Goal: Information Seeking & Learning: Check status

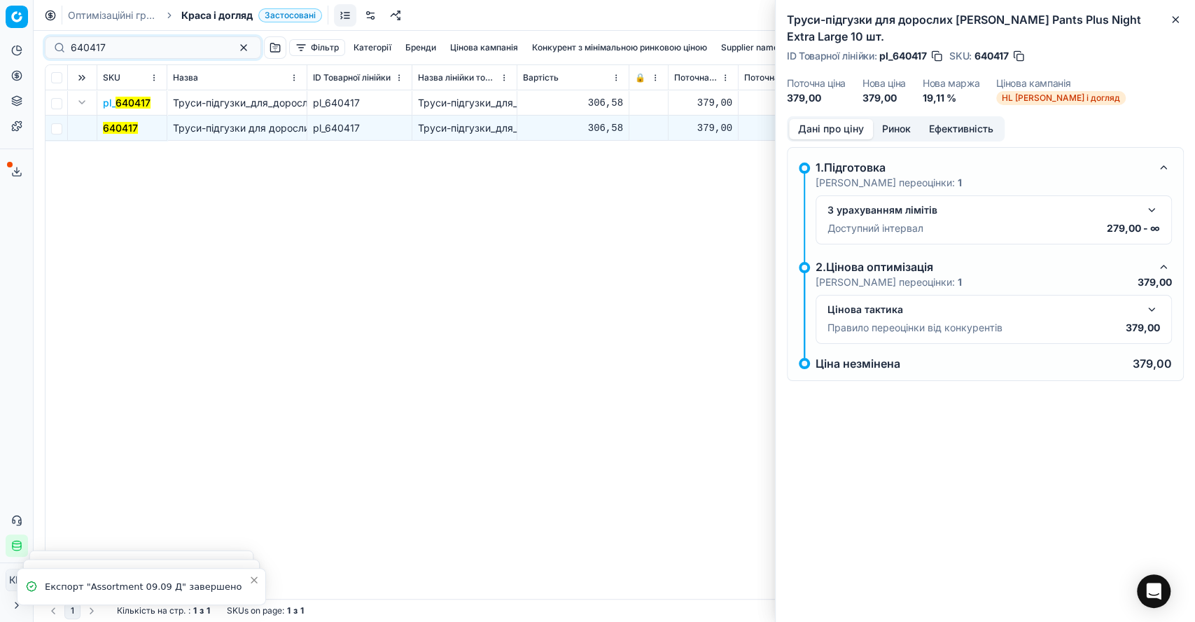
click at [33, 38] on div "Pricing platform Аналітика Цінова оптимізація Асортимент продукції Шаблони Серв…" at bounding box center [597, 311] width 1195 height 622
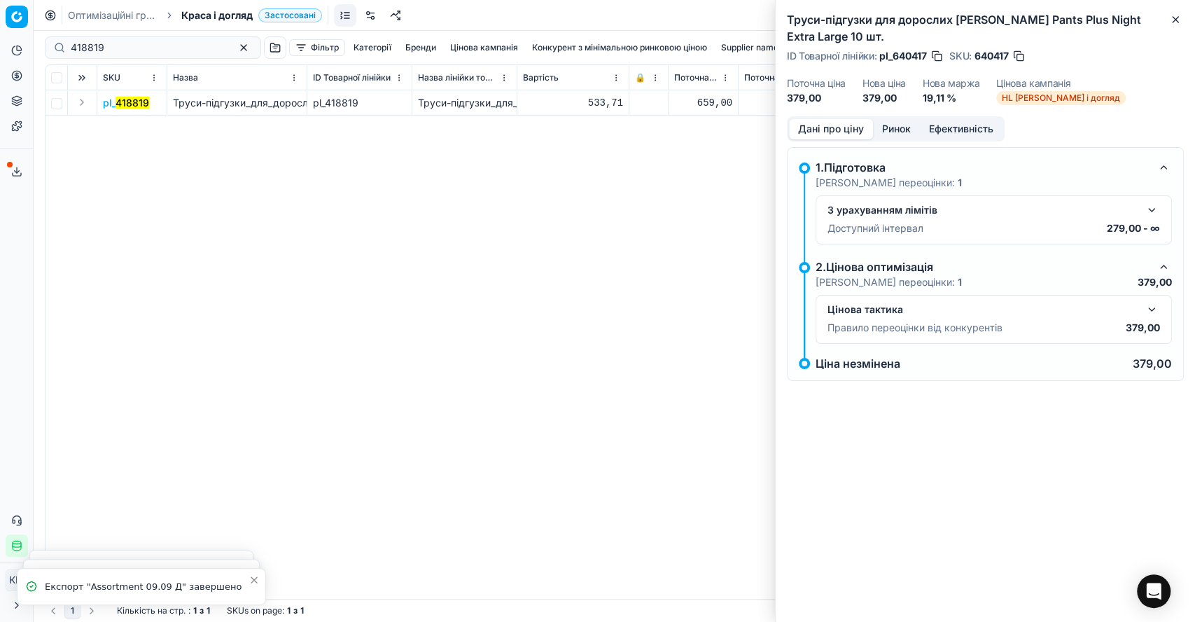
click at [88, 104] on button "Expand" at bounding box center [81, 102] width 17 height 17
click at [120, 130] on mark "418819" at bounding box center [120, 128] width 34 height 12
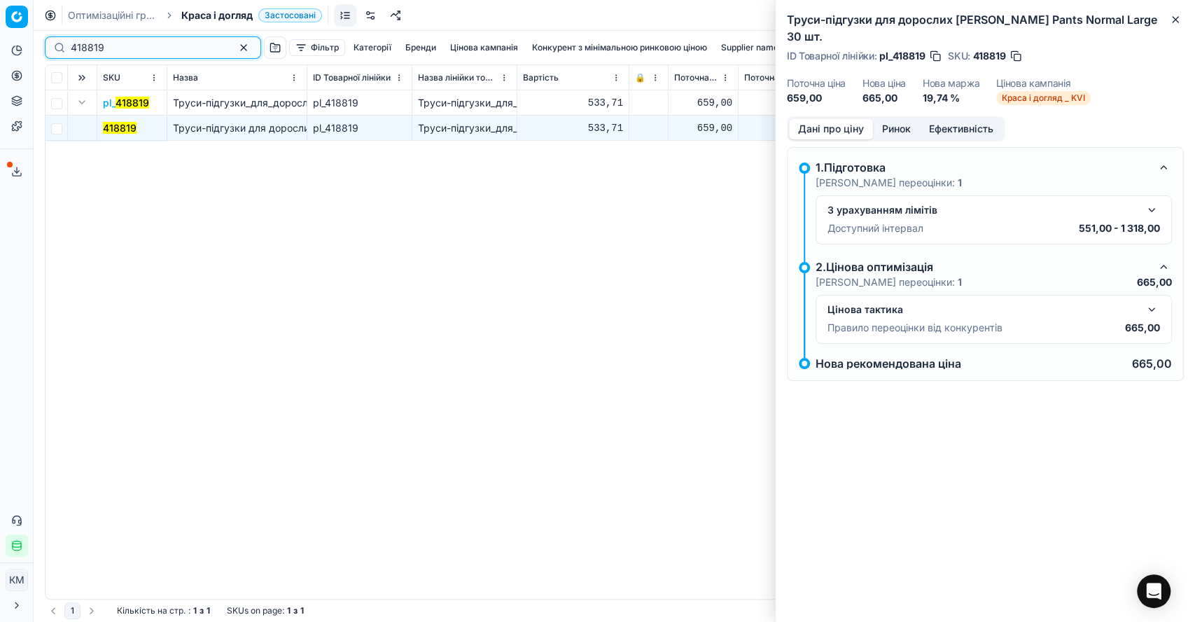
drag, startPoint x: 135, startPoint y: 44, endPoint x: 45, endPoint y: 50, distance: 90.5
click at [45, 50] on div "418819" at bounding box center [153, 47] width 216 height 22
paste input "695215"
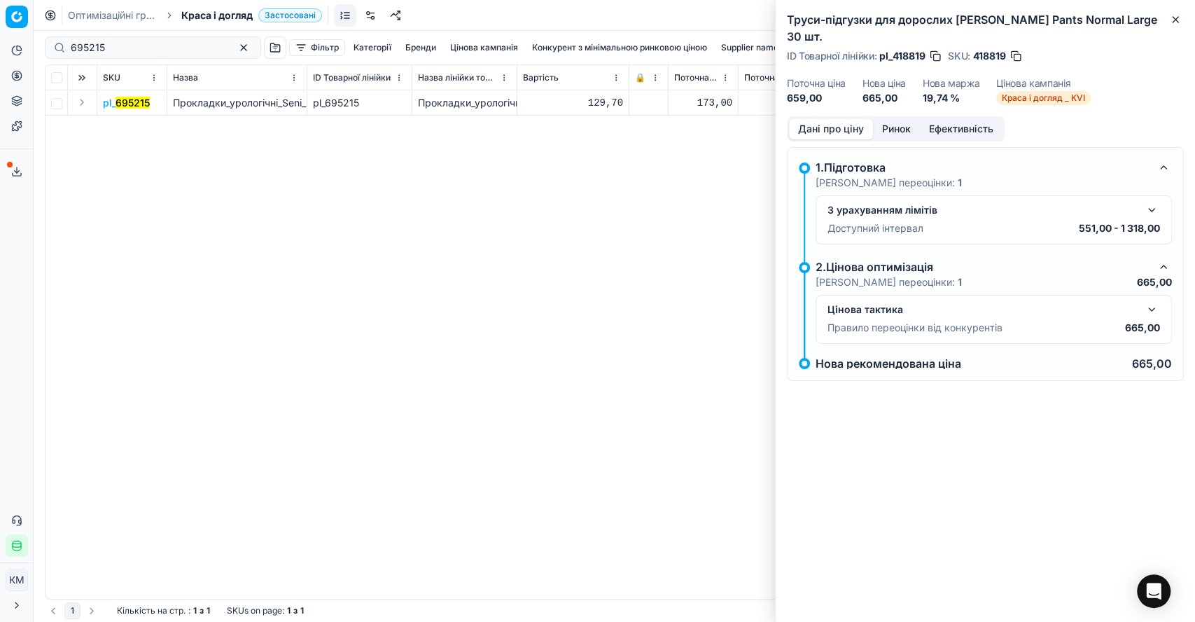
click at [81, 103] on button "Expand" at bounding box center [81, 102] width 17 height 17
click at [115, 127] on mark "695215" at bounding box center [120, 128] width 34 height 12
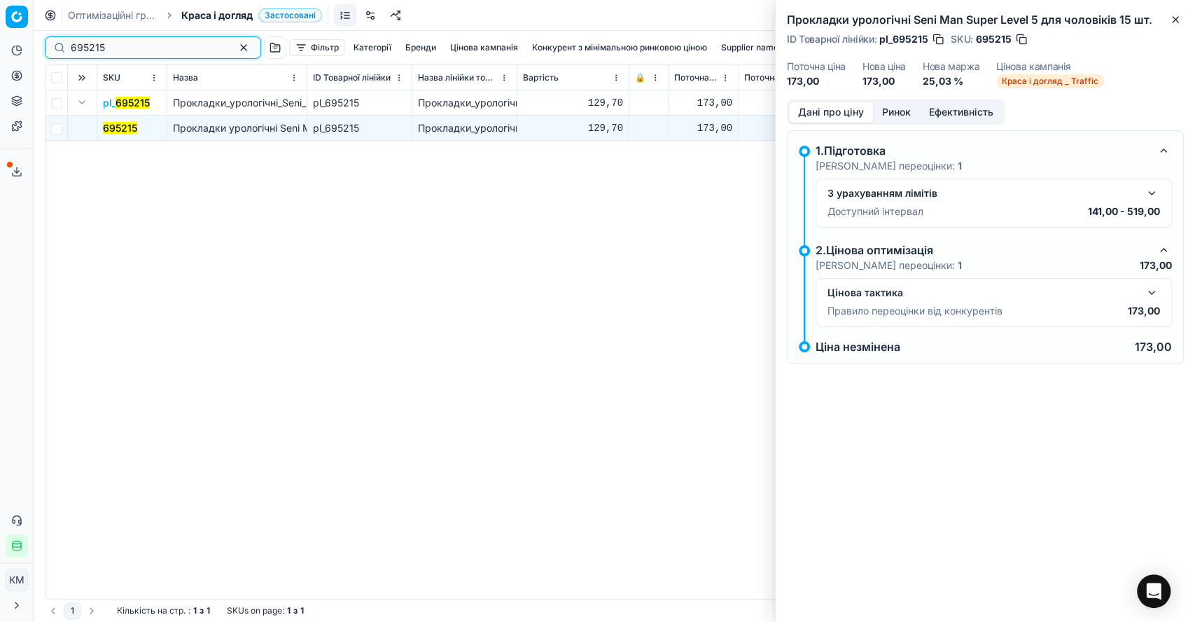
drag, startPoint x: 119, startPoint y: 43, endPoint x: 1, endPoint y: 47, distance: 118.4
click at [1, 47] on div "Pricing platform Аналітика Цінова оптимізація Асортимент продукції Шаблони Серв…" at bounding box center [597, 311] width 1195 height 622
paste input "782138"
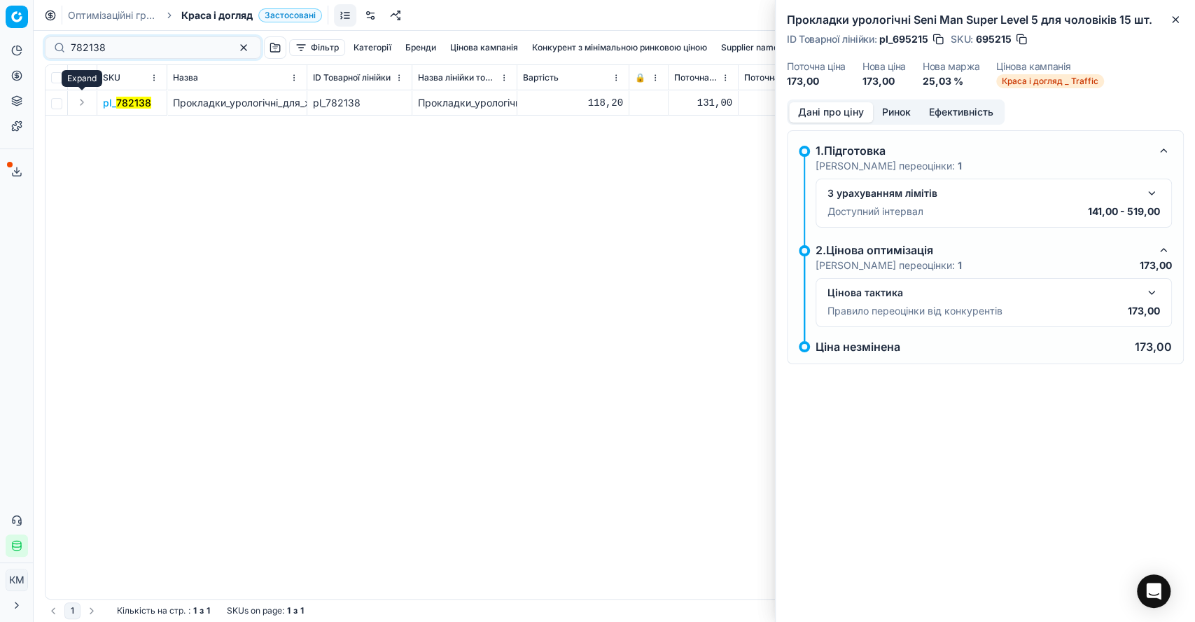
click at [80, 105] on button "Expand" at bounding box center [81, 102] width 17 height 17
click at [104, 124] on mark "782138" at bounding box center [120, 128] width 35 height 12
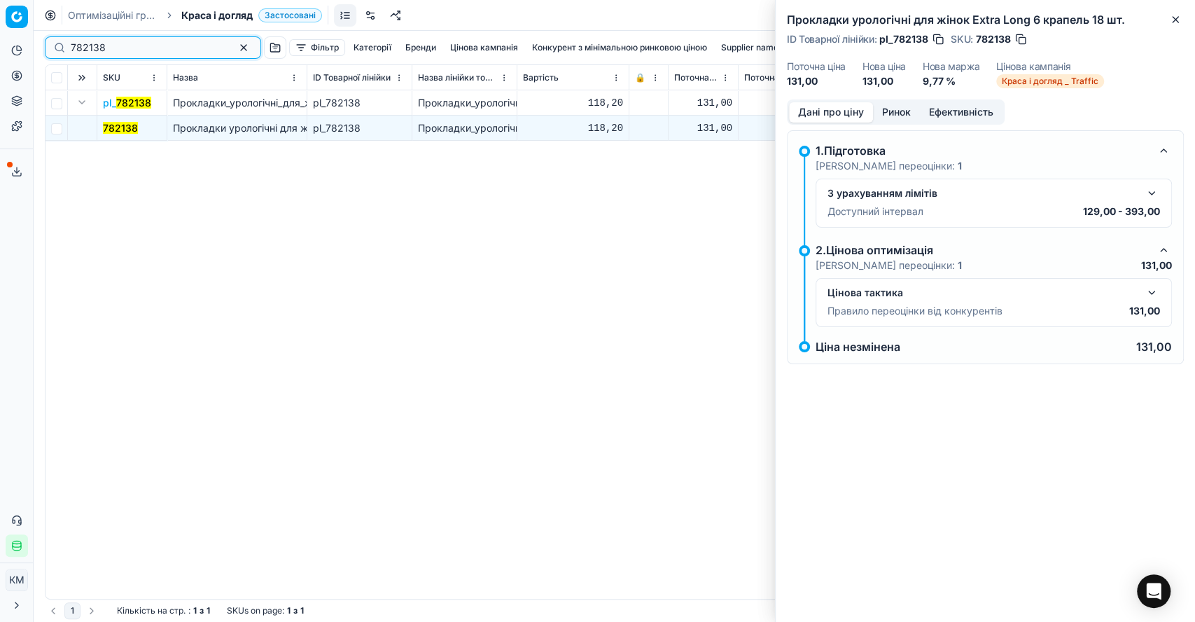
drag, startPoint x: 129, startPoint y: 49, endPoint x: 34, endPoint y: 59, distance: 95.7
click at [34, 59] on div "Pricing platform Аналітика Цінова оптимізація Асортимент продукції Шаблони Серв…" at bounding box center [597, 311] width 1195 height 622
paste input "140043"
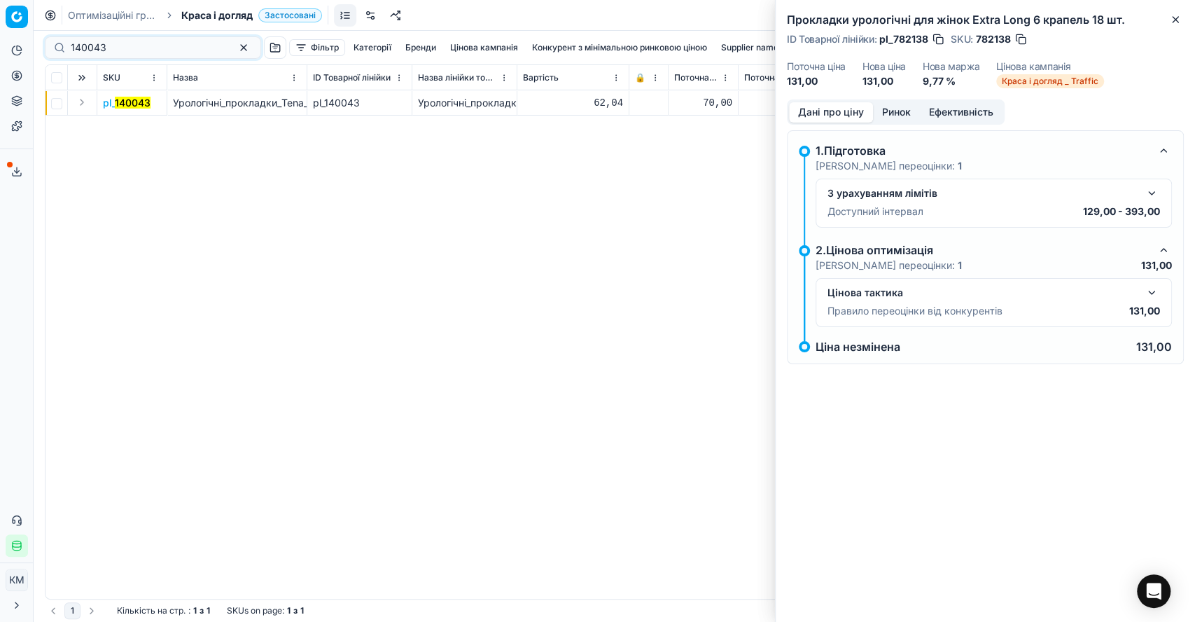
drag, startPoint x: 80, startPoint y: 108, endPoint x: 89, endPoint y: 108, distance: 8.4
click at [81, 108] on button "Expand" at bounding box center [81, 102] width 17 height 17
click at [129, 130] on mark "140043" at bounding box center [121, 128] width 36 height 12
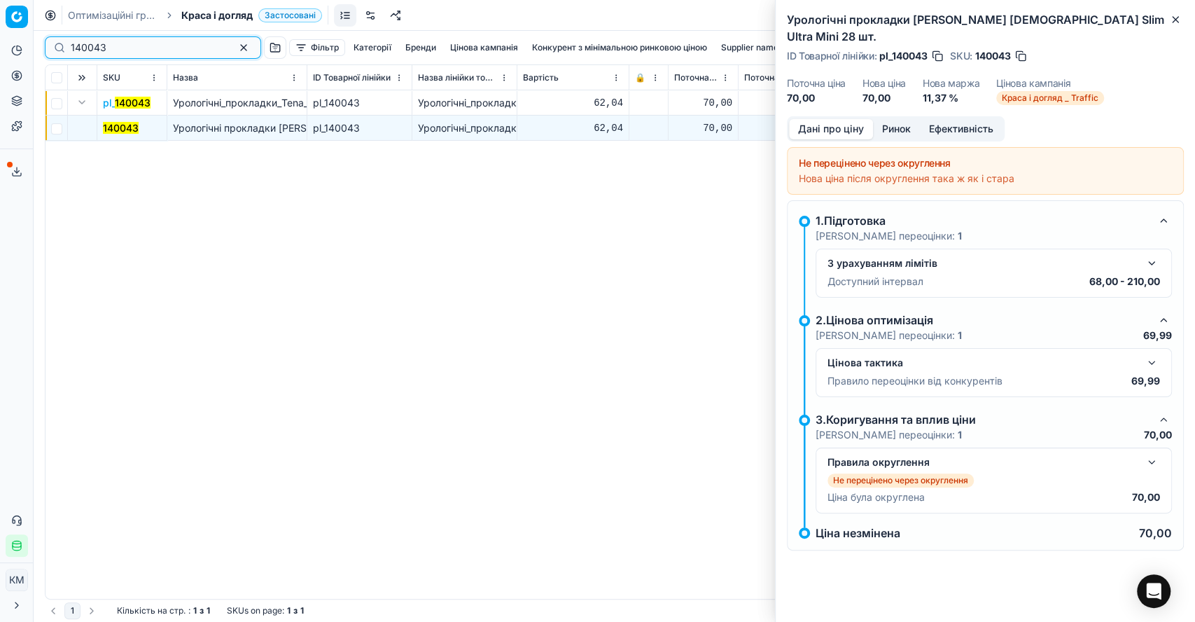
drag, startPoint x: 97, startPoint y: 47, endPoint x: 45, endPoint y: 45, distance: 52.5
click at [45, 45] on div "140043" at bounding box center [153, 47] width 216 height 22
paste input "96097"
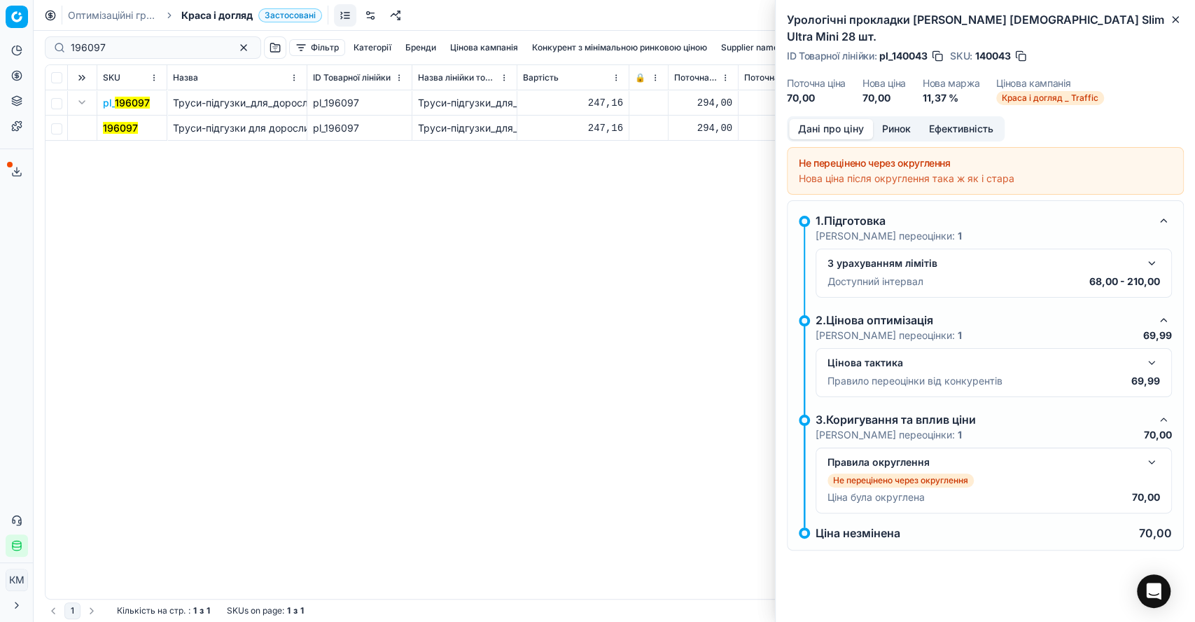
click at [113, 127] on mark "196097" at bounding box center [120, 128] width 35 height 12
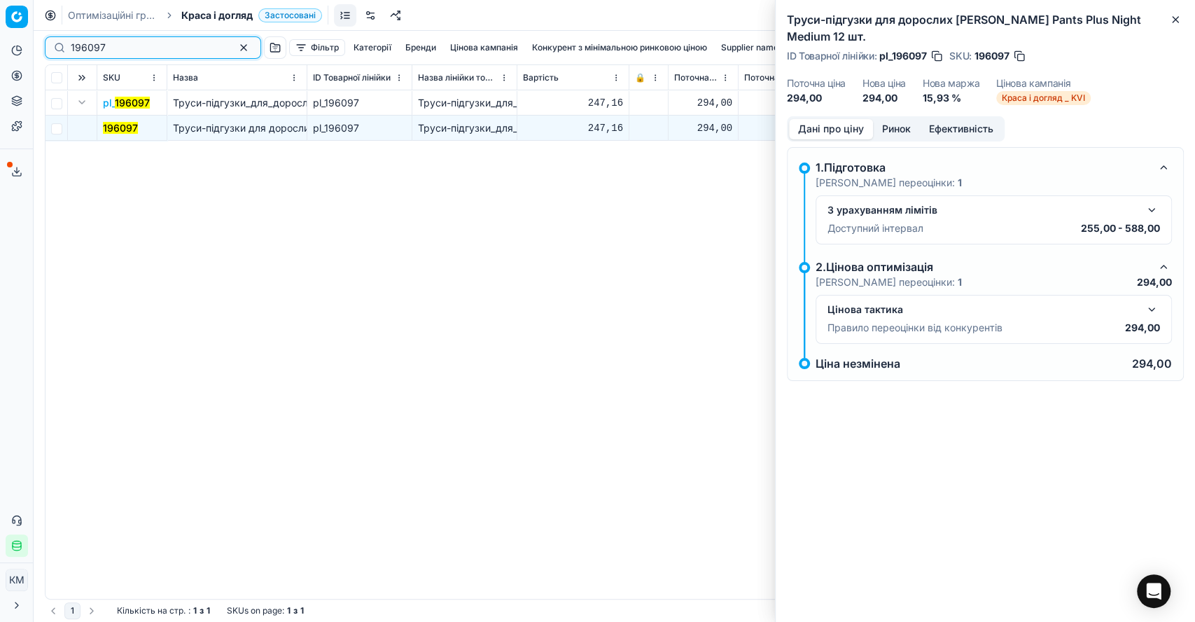
drag, startPoint x: 87, startPoint y: 41, endPoint x: 24, endPoint y: 41, distance: 63.0
click at [24, 41] on div "Pricing platform Аналітика Цінова оптимізація Асортимент продукції Шаблони Серв…" at bounding box center [597, 311] width 1195 height 622
paste input "258976"
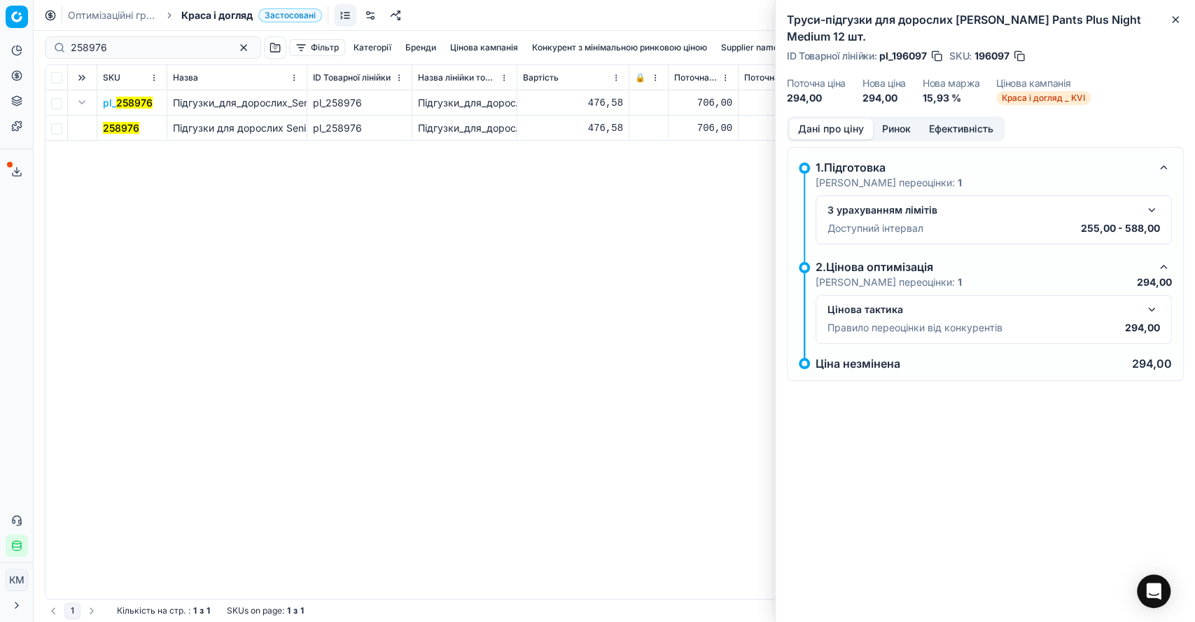
click at [123, 129] on mark "258976" at bounding box center [121, 128] width 36 height 12
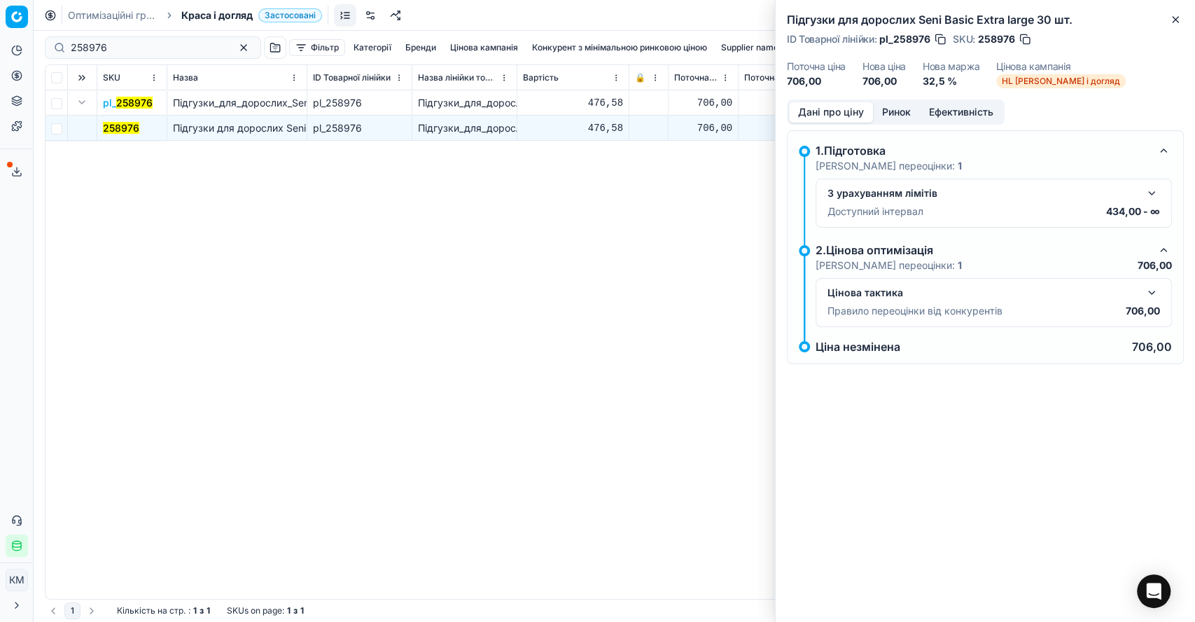
drag, startPoint x: 111, startPoint y: 52, endPoint x: 47, endPoint y: 50, distance: 63.7
click at [47, 50] on div "258976" at bounding box center [153, 47] width 216 height 22
paste input "289902"
drag, startPoint x: 58, startPoint y: 38, endPoint x: 50, endPoint y: 36, distance: 8.0
click at [50, 36] on div "258976289902 Фільтр Категорії [PERSON_NAME] кампанія Конкурент з мінімальною ри…" at bounding box center [614, 48] width 1139 height 34
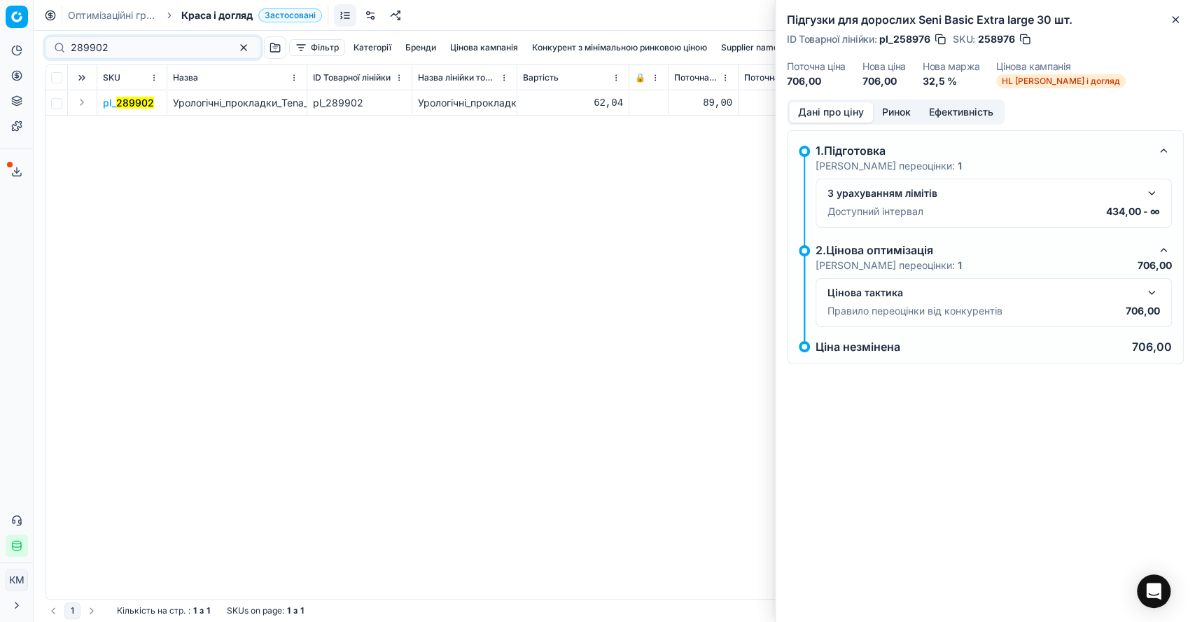
click at [84, 99] on button "Expand" at bounding box center [81, 102] width 17 height 17
click at [134, 130] on mark "289902" at bounding box center [122, 128] width 38 height 12
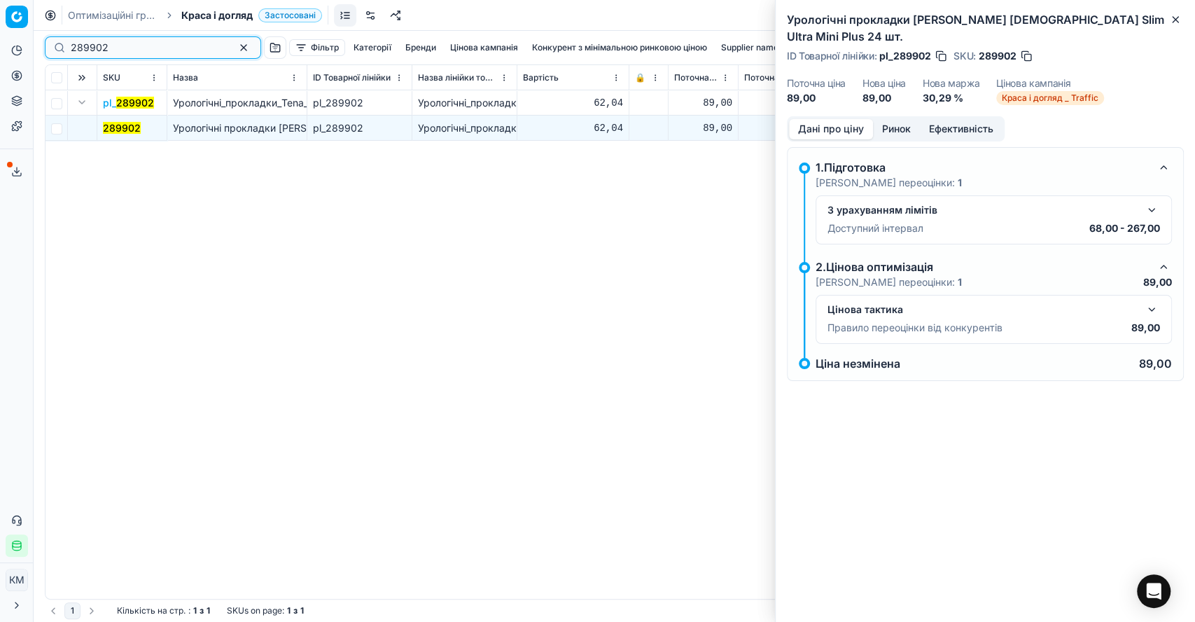
drag, startPoint x: 94, startPoint y: 43, endPoint x: 37, endPoint y: 39, distance: 57.6
click at [37, 39] on div "Pricing platform Аналітика Цінова оптимізація Асортимент продукції Шаблони Серв…" at bounding box center [597, 311] width 1195 height 622
paste input "415428"
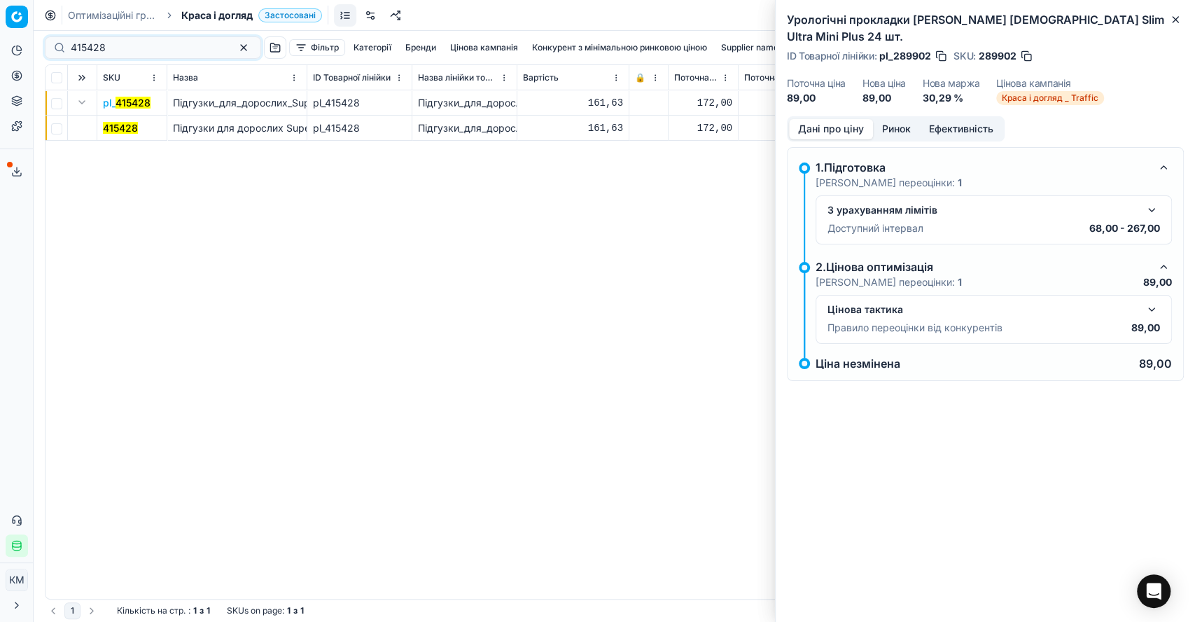
click at [84, 104] on button "Expand" at bounding box center [81, 102] width 17 height 17
click at [111, 123] on mark "415428" at bounding box center [120, 128] width 35 height 12
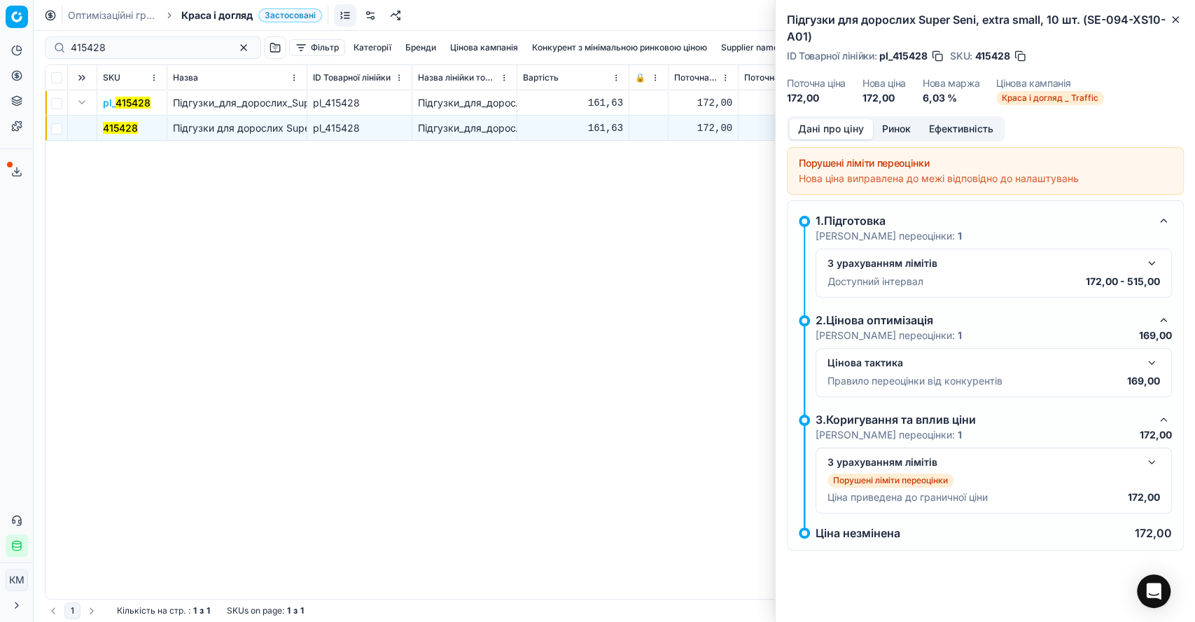
click at [1151, 358] on button "button" at bounding box center [1151, 362] width 17 height 17
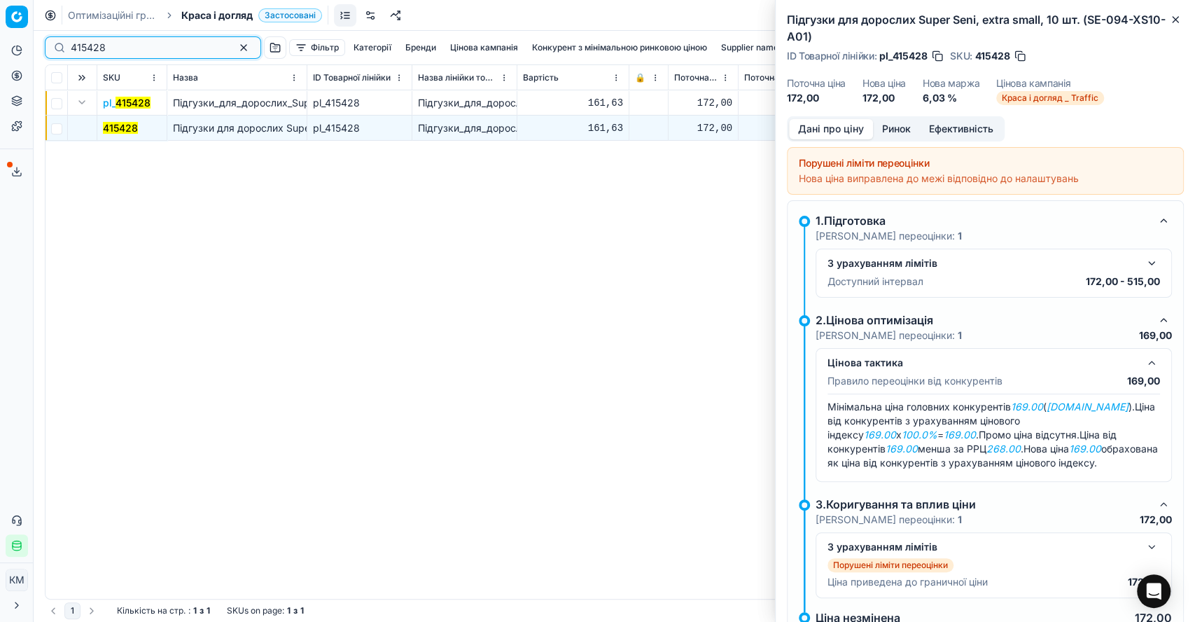
drag, startPoint x: 114, startPoint y: 48, endPoint x: 36, endPoint y: 44, distance: 77.8
click at [36, 44] on div "Pricing platform Аналітика Цінова оптимізація Асортимент продукції Шаблони Серв…" at bounding box center [597, 311] width 1195 height 622
paste input "581807"
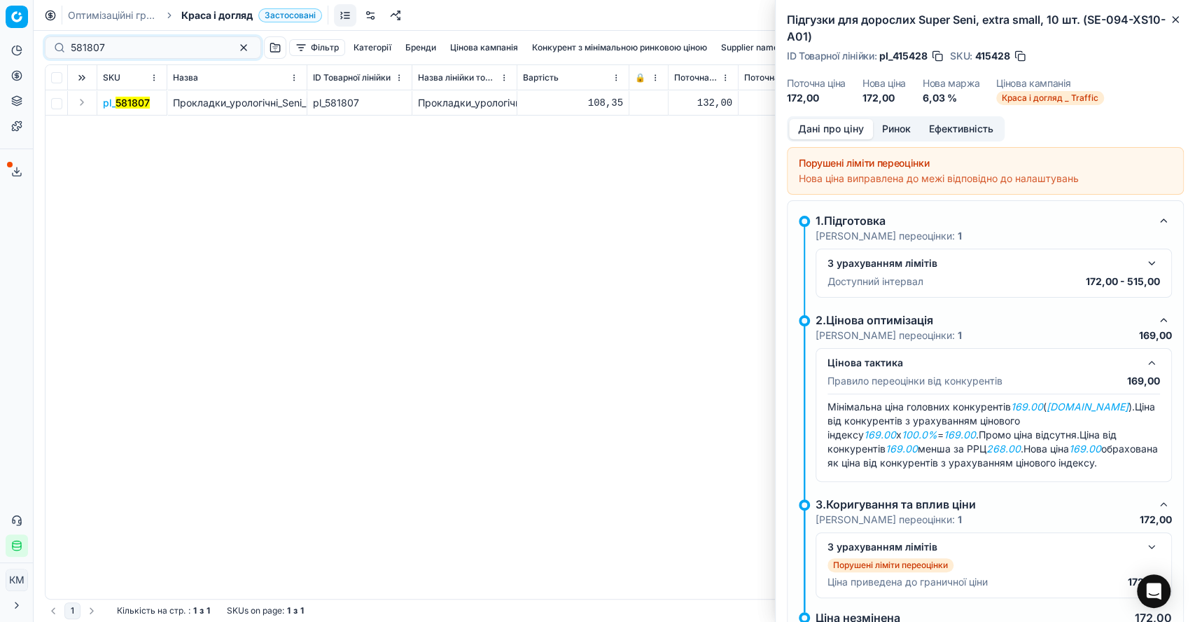
click at [83, 99] on button "Expand" at bounding box center [81, 102] width 17 height 17
click at [123, 121] on span "581807" at bounding box center [120, 128] width 34 height 14
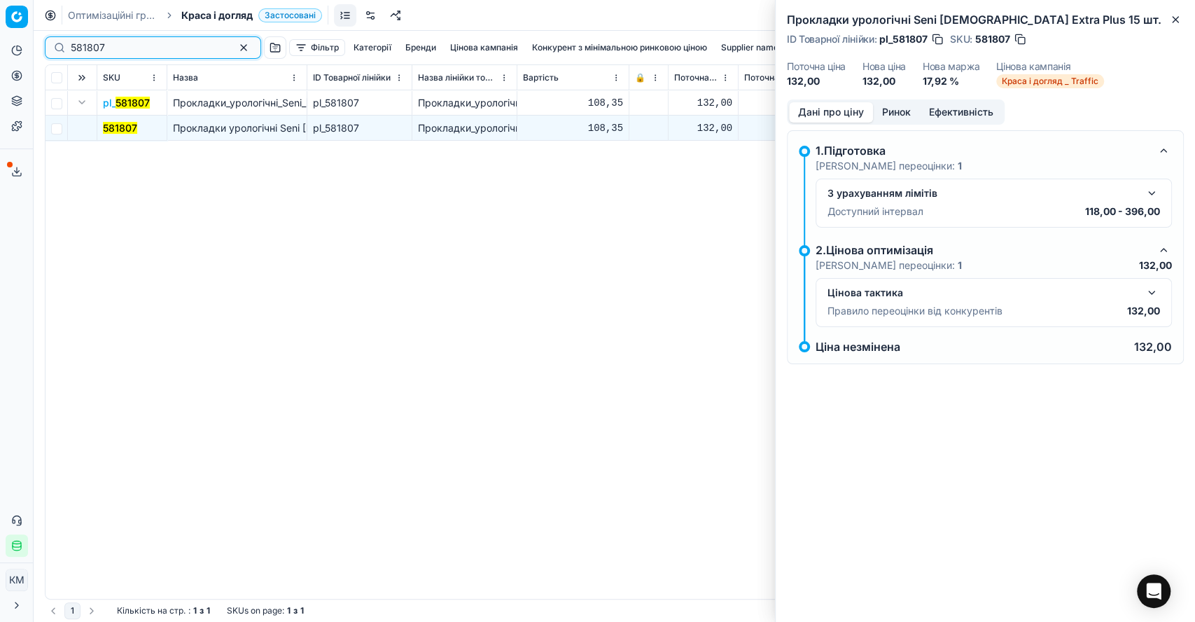
drag, startPoint x: 70, startPoint y: 40, endPoint x: 37, endPoint y: 40, distance: 32.9
click at [37, 40] on div "Pricing platform Аналітика Цінова оптимізація Асортимент продукції Шаблони Серв…" at bounding box center [597, 311] width 1195 height 622
paste input "60133"
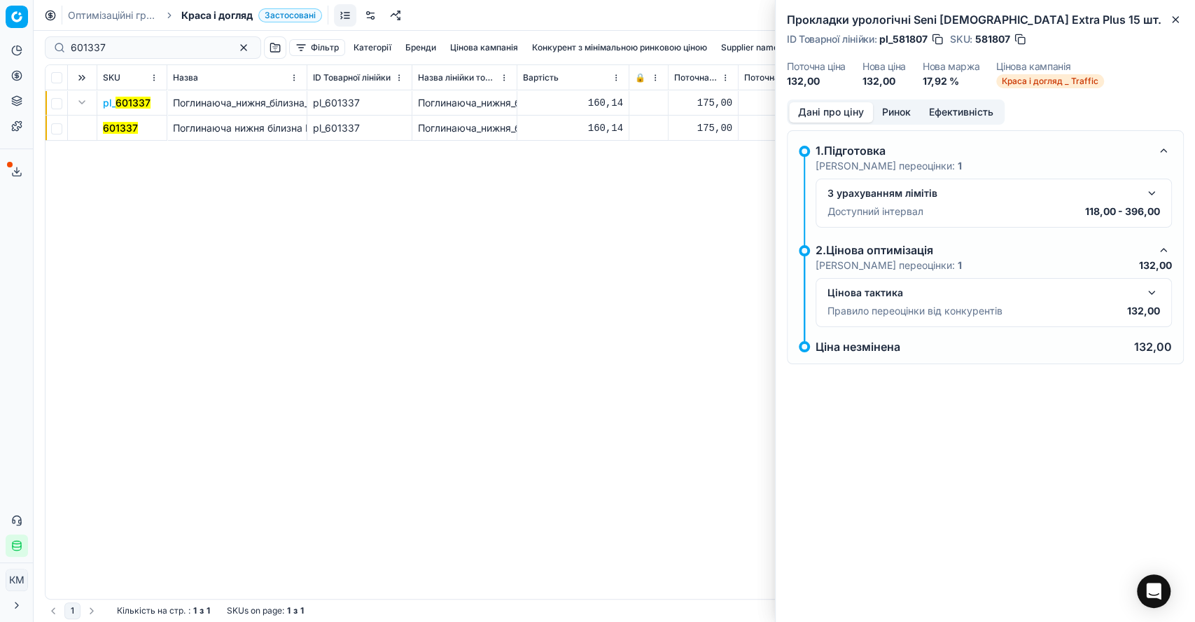
click at [129, 125] on mark "601337" at bounding box center [120, 128] width 35 height 12
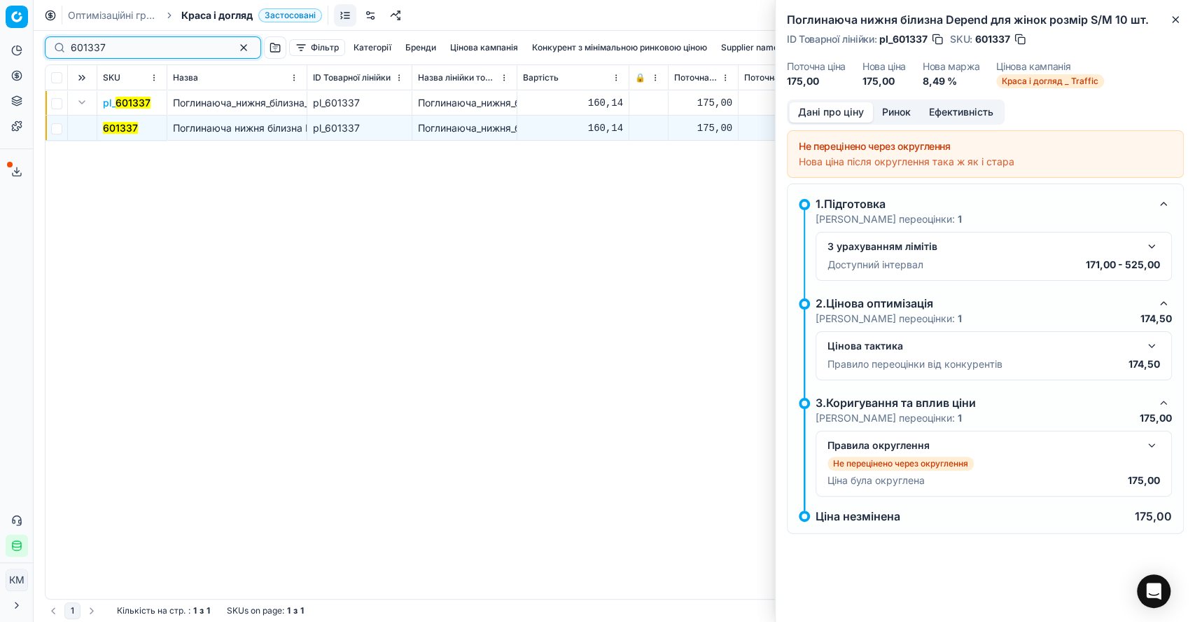
drag, startPoint x: 73, startPoint y: 45, endPoint x: 34, endPoint y: 45, distance: 39.9
click at [34, 45] on div "Pricing platform Аналітика Цінова оптимізація Асортимент продукції Шаблони Серв…" at bounding box center [597, 311] width 1195 height 622
paste input "305096"
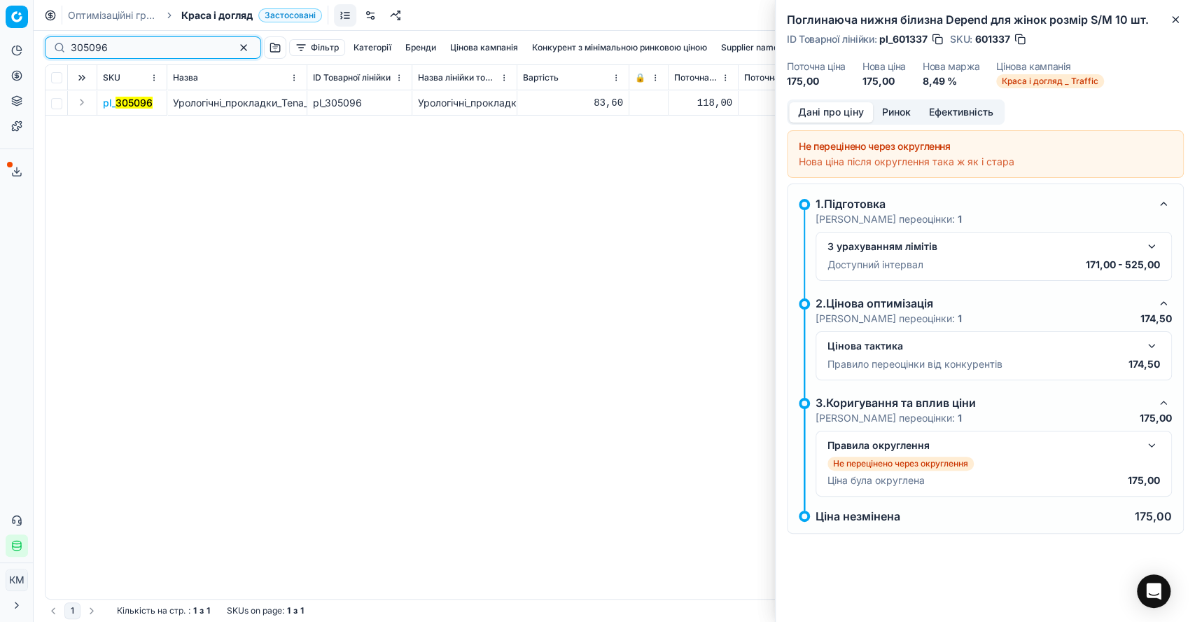
type input "305096"
click at [85, 100] on button "Expand" at bounding box center [81, 102] width 17 height 17
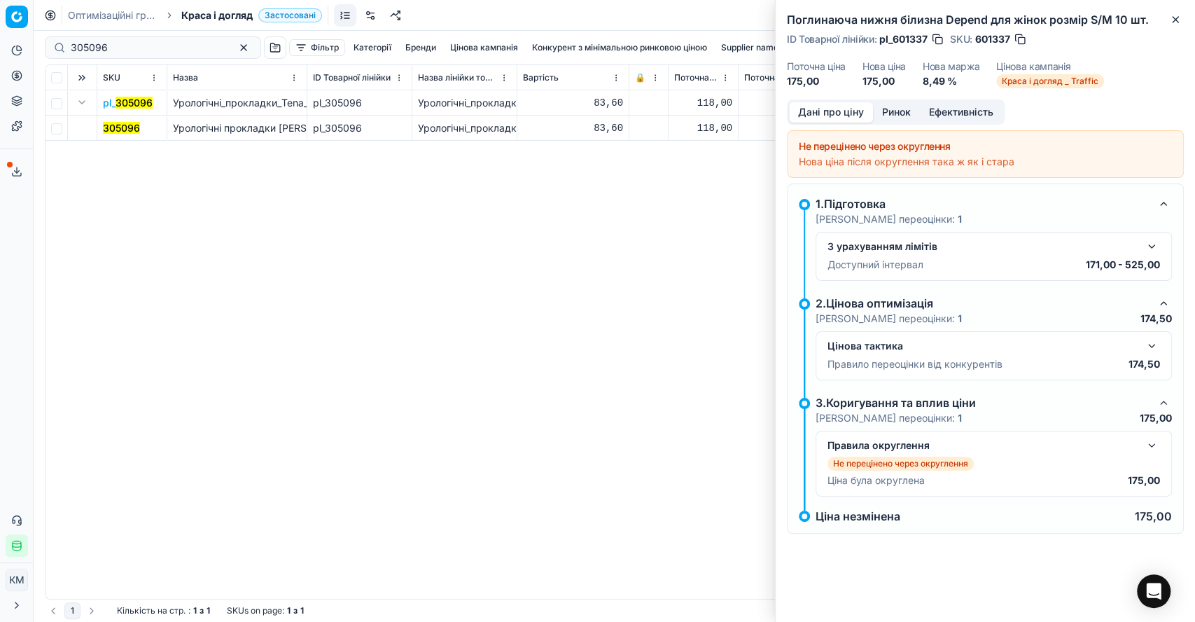
click at [115, 124] on mark "305096" at bounding box center [121, 128] width 37 height 12
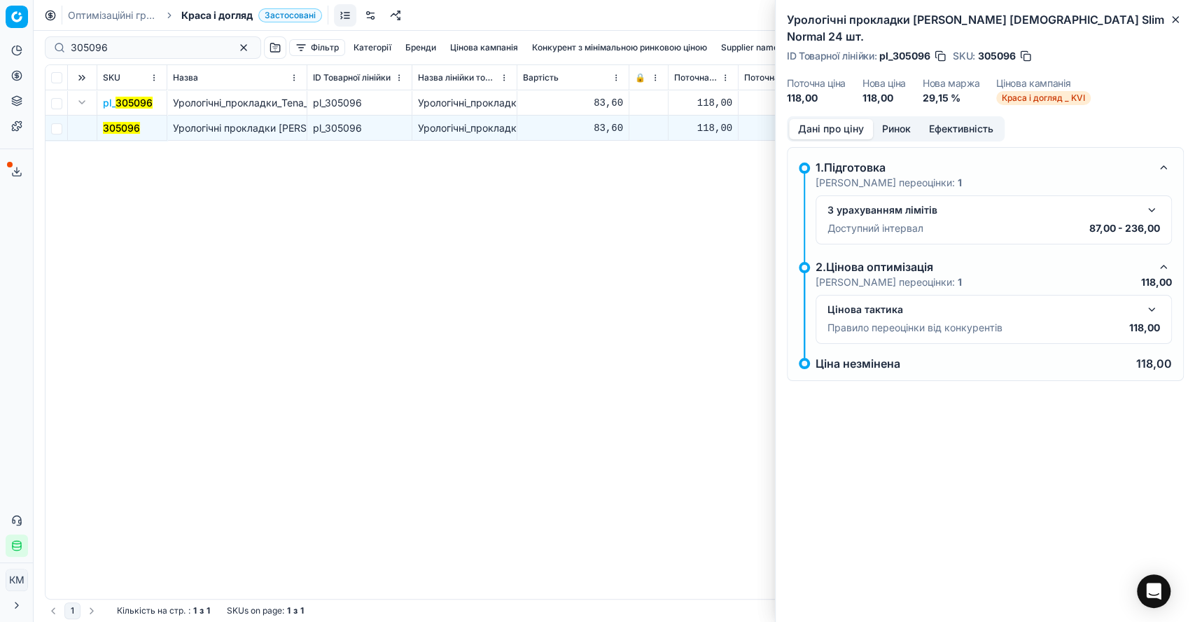
click at [899, 119] on button "Ринок" at bounding box center [896, 129] width 47 height 20
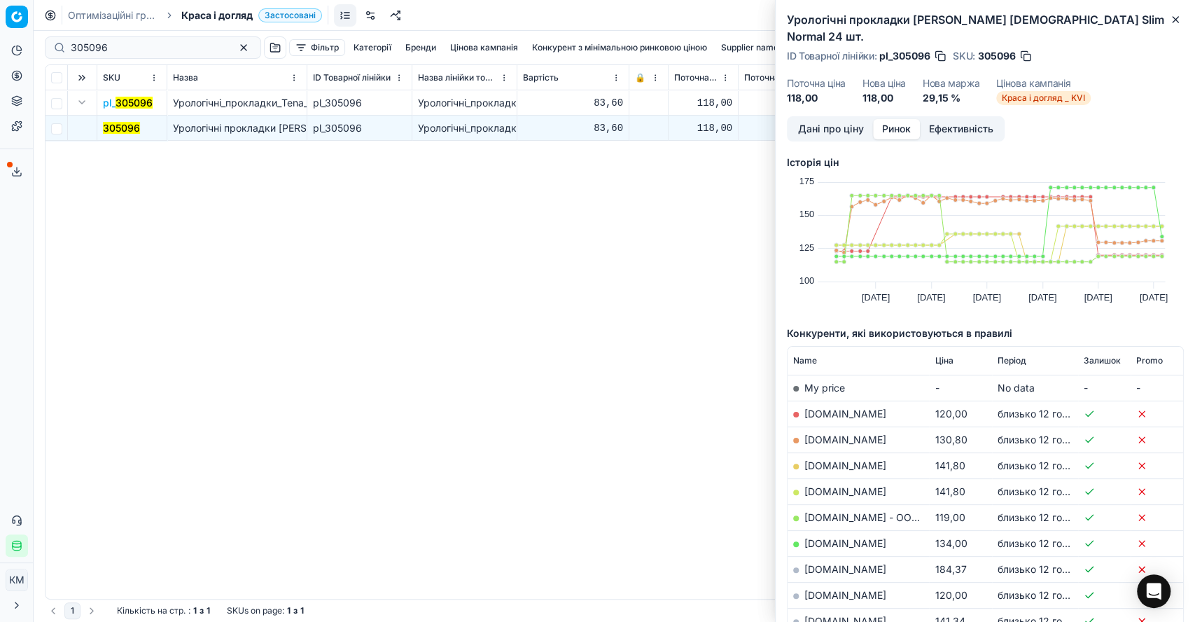
click at [976, 119] on button "Ефективність" at bounding box center [961, 129] width 83 height 20
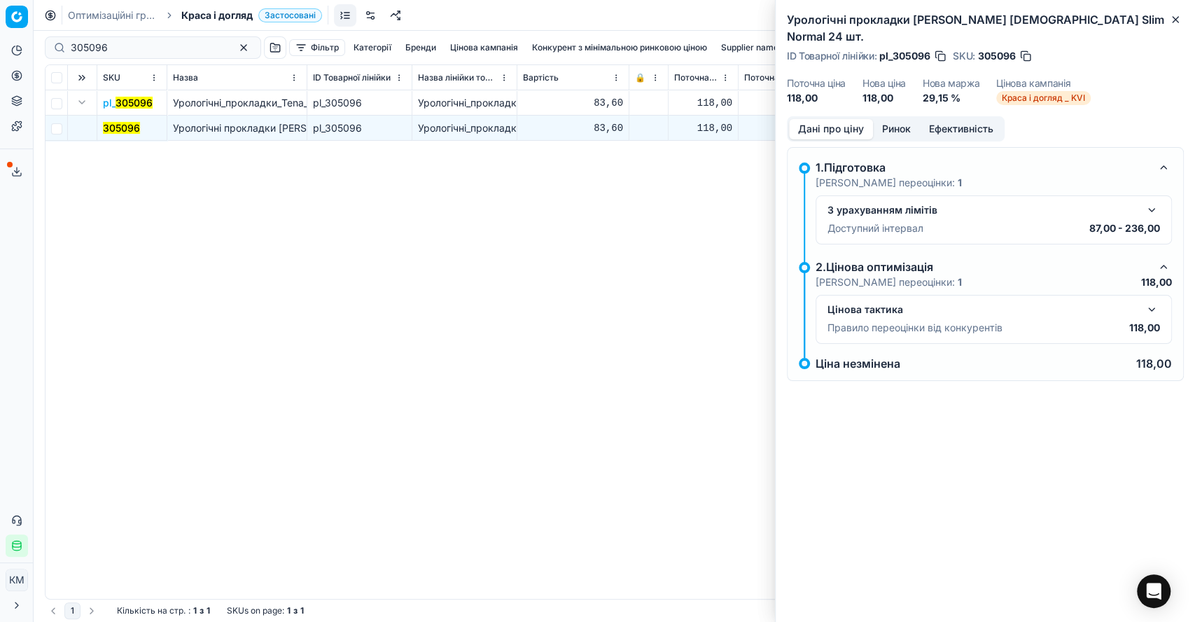
click at [839, 119] on button "Дані про ціну" at bounding box center [831, 129] width 84 height 20
click at [903, 119] on button "Ринок" at bounding box center [896, 129] width 47 height 20
